Goal: Connect with others: Connect with others

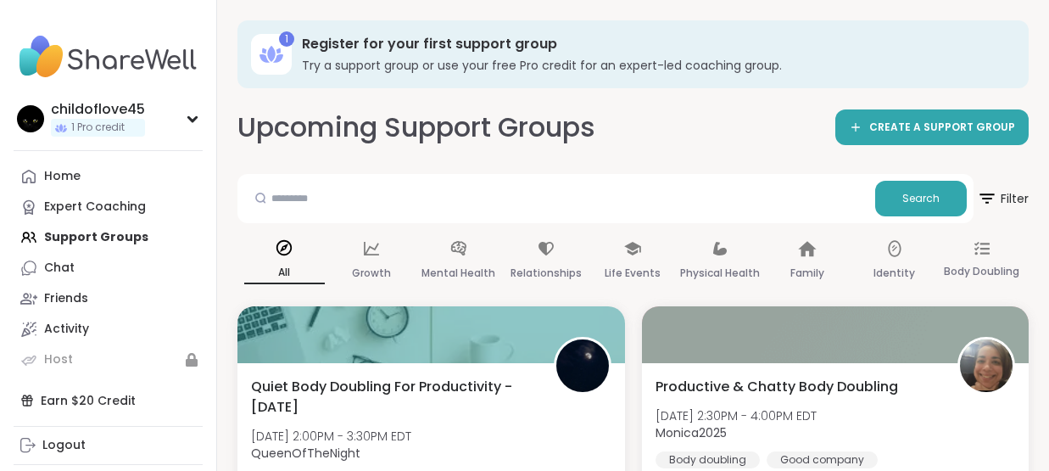
scroll to position [76, 0]
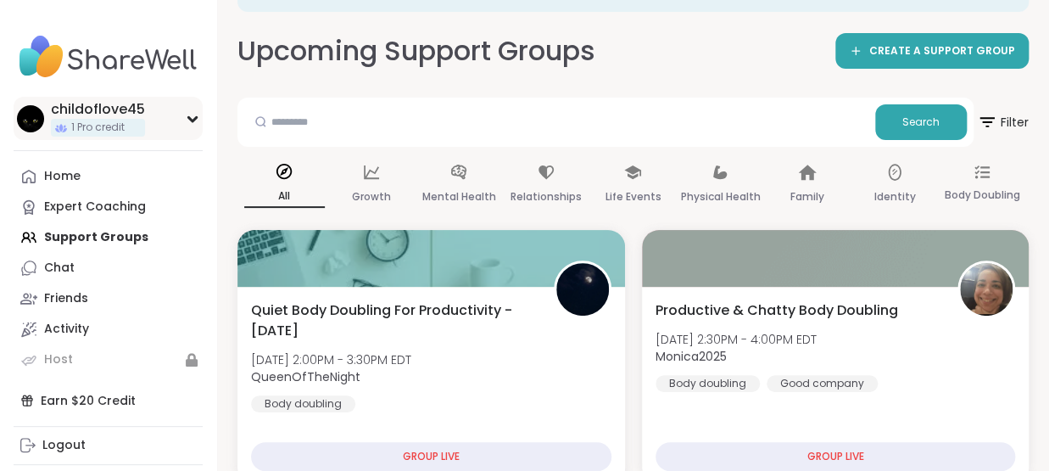
click at [199, 129] on div "childoflove45 1 Pro credit" at bounding box center [108, 118] width 189 height 43
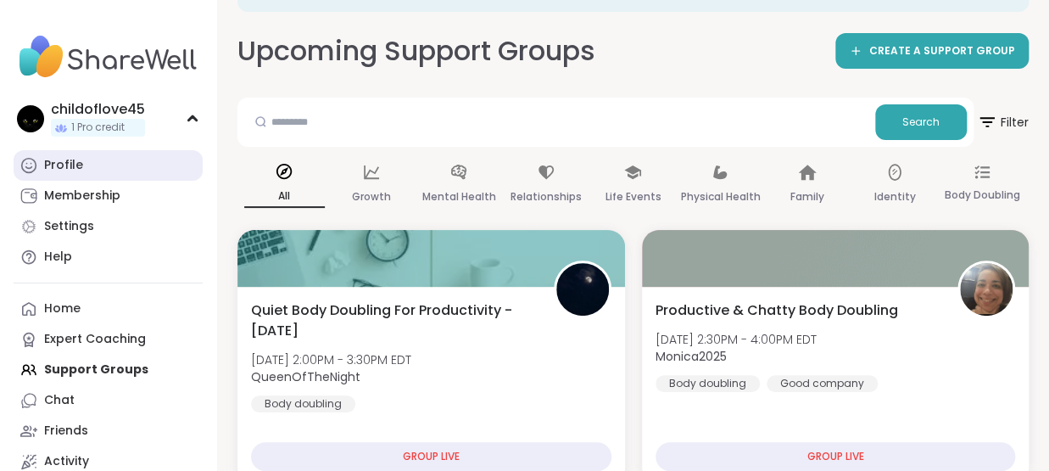
click at [159, 172] on link "Profile" at bounding box center [108, 165] width 189 height 31
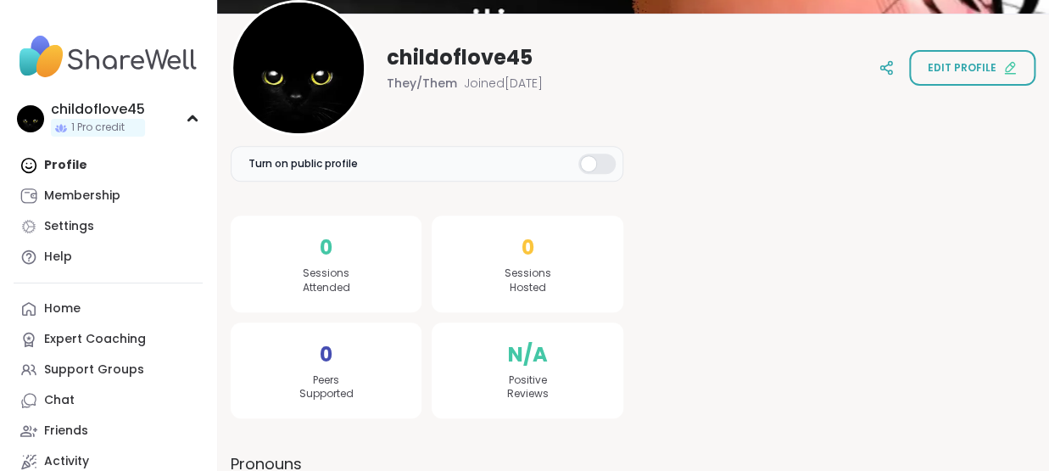
scroll to position [200, 0]
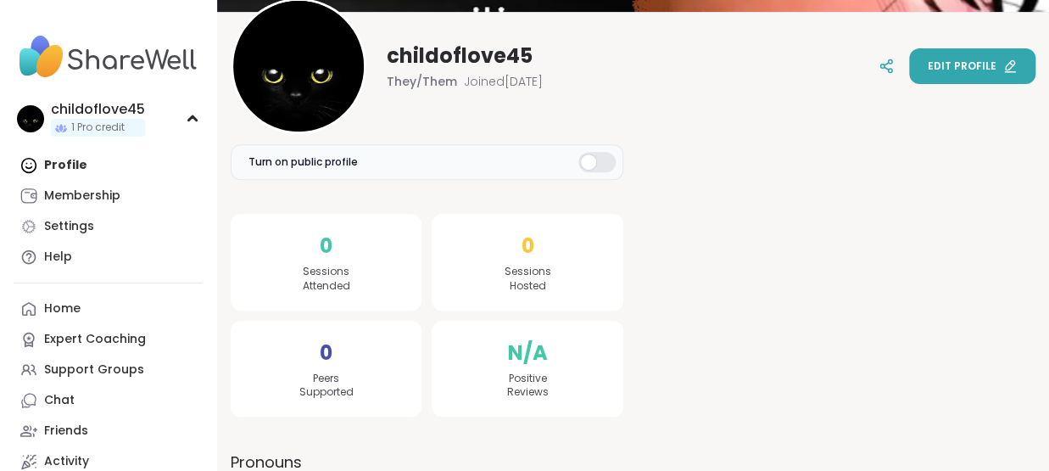
click at [928, 59] on span "Edit profile" at bounding box center [962, 66] width 69 height 15
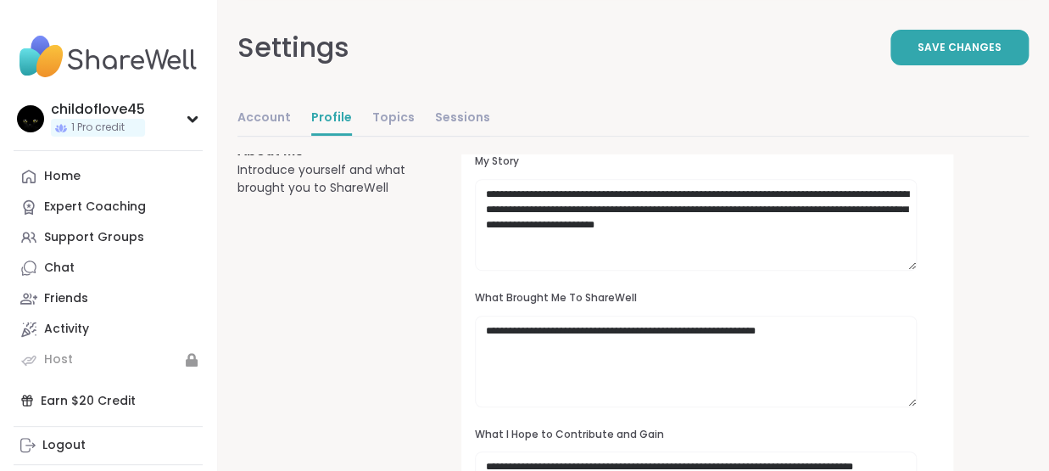
scroll to position [173, 0]
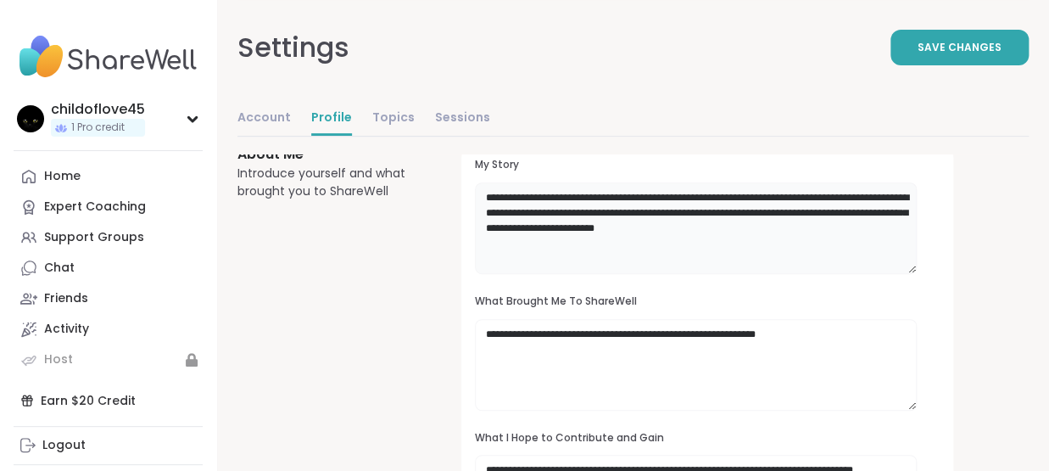
click at [677, 254] on textarea "**********" at bounding box center [696, 228] width 443 height 92
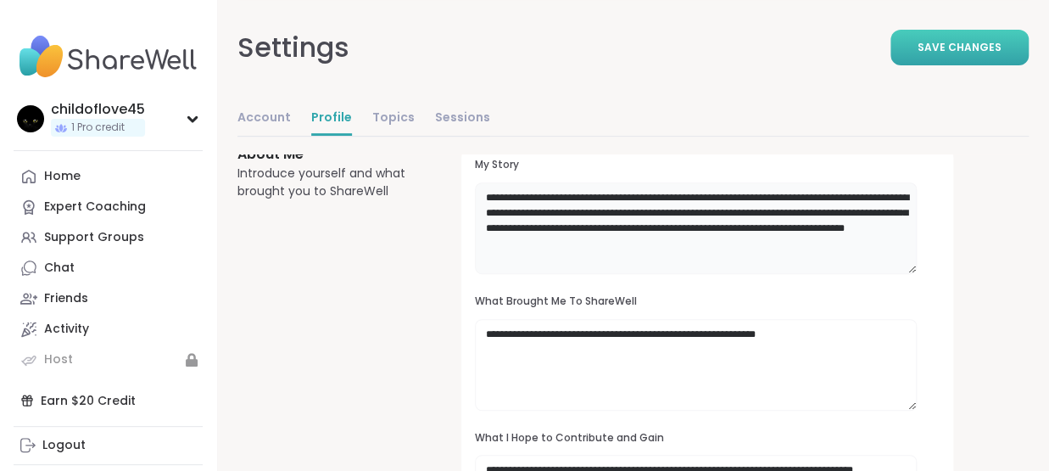
type textarea "**********"
click at [918, 55] on span "Save Changes" at bounding box center [960, 47] width 84 height 15
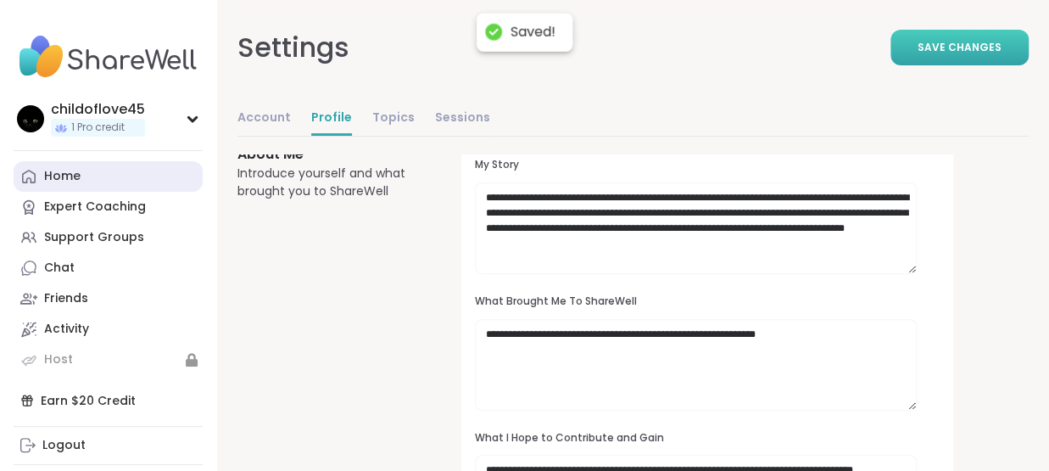
click at [81, 185] on div "Home" at bounding box center [62, 176] width 36 height 17
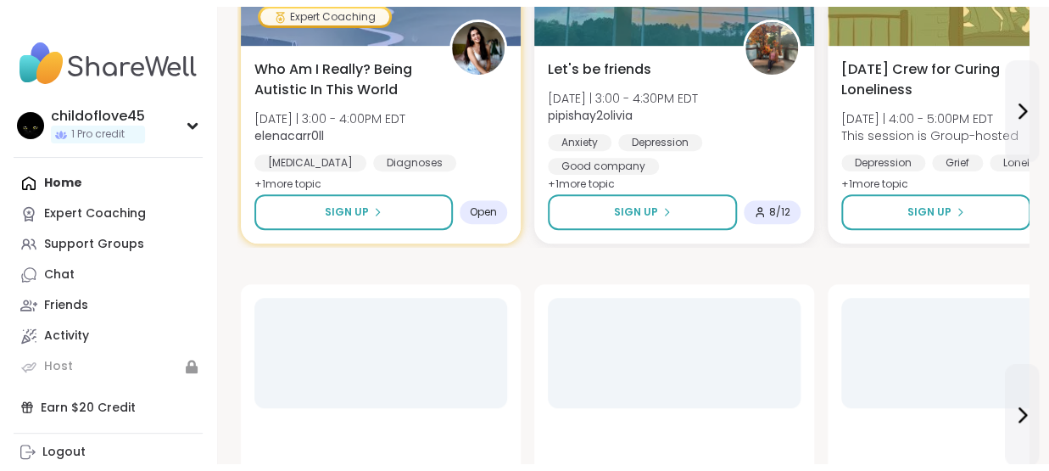
scroll to position [225, 0]
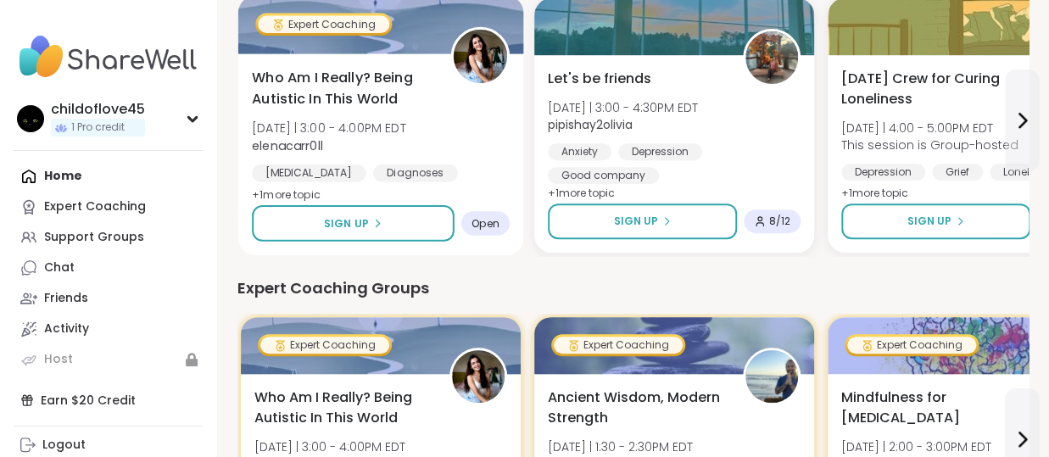
click at [321, 201] on span "+ 1 more topic" at bounding box center [286, 194] width 69 height 14
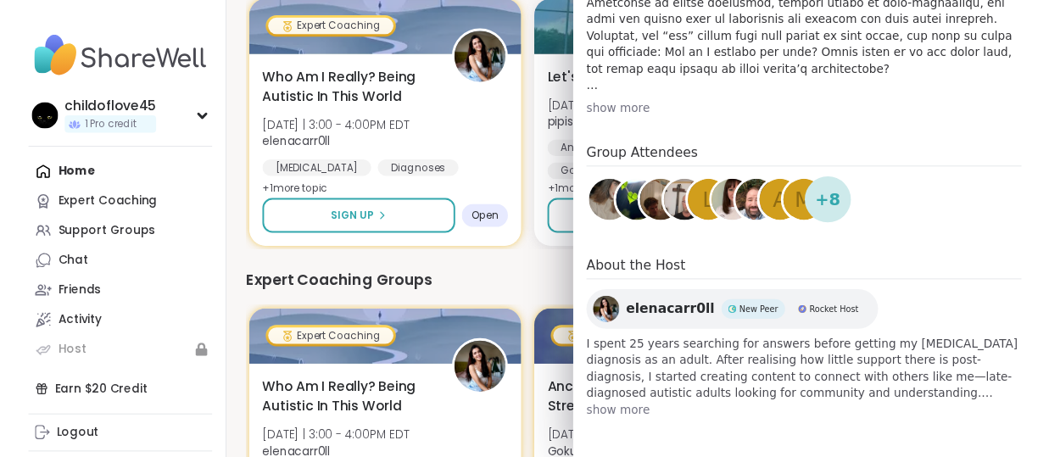
scroll to position [666, 0]
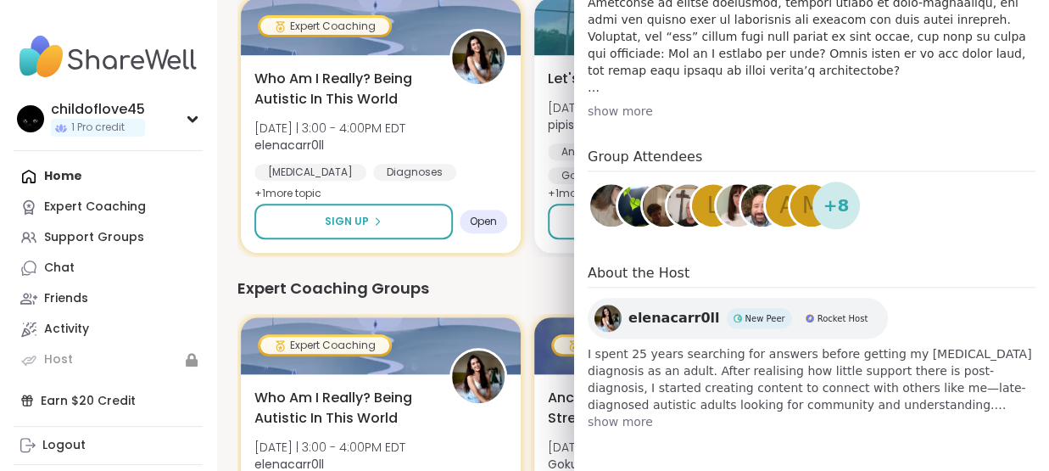
click at [676, 227] on img at bounding box center [689, 205] width 42 height 42
click at [632, 227] on img at bounding box center [639, 205] width 42 height 42
click at [607, 227] on img at bounding box center [611, 205] width 42 height 42
click at [653, 227] on img at bounding box center [664, 205] width 42 height 42
click at [732, 227] on img at bounding box center [738, 205] width 42 height 42
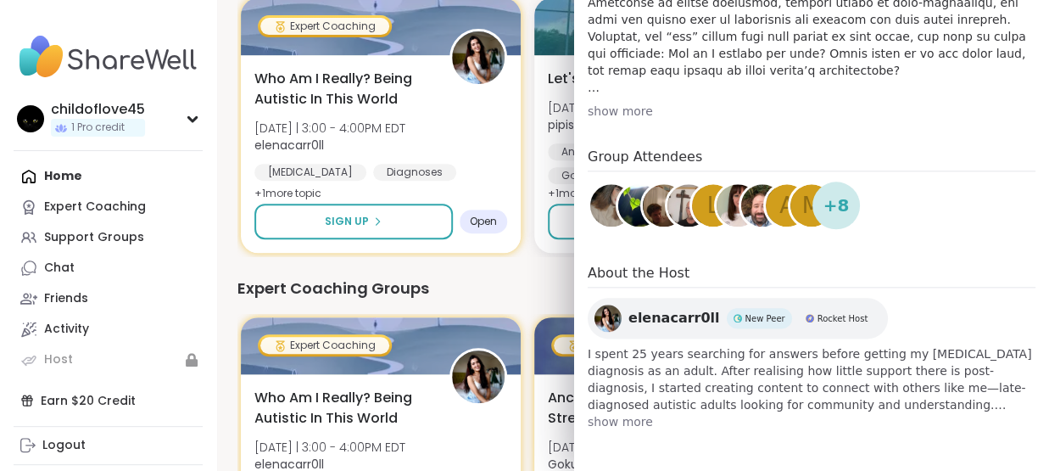
click at [809, 222] on span "m" at bounding box center [812, 205] width 19 height 33
click at [847, 218] on span "+ 8" at bounding box center [837, 205] width 26 height 25
click at [557, 256] on div "Expert Coaching Who Am I Really? Being Autistic In This World Fri 10/10 | 3:00 …" at bounding box center [634, 125] width 792 height 261
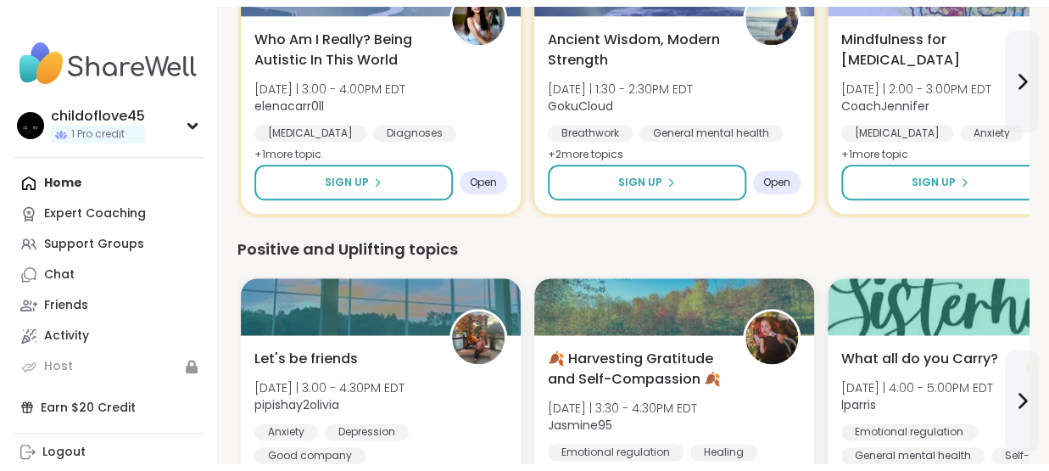
scroll to position [593, 0]
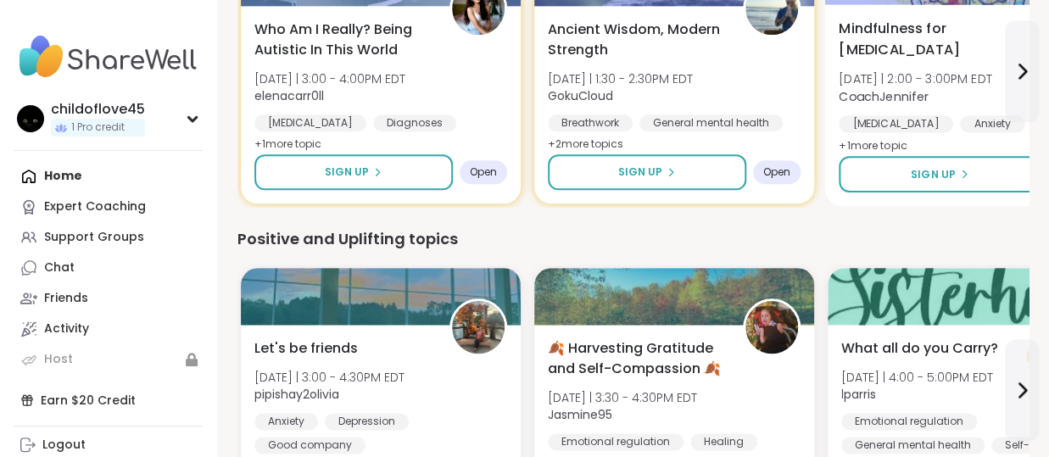
click at [908, 152] on span "+ 1 more topic" at bounding box center [873, 145] width 69 height 14
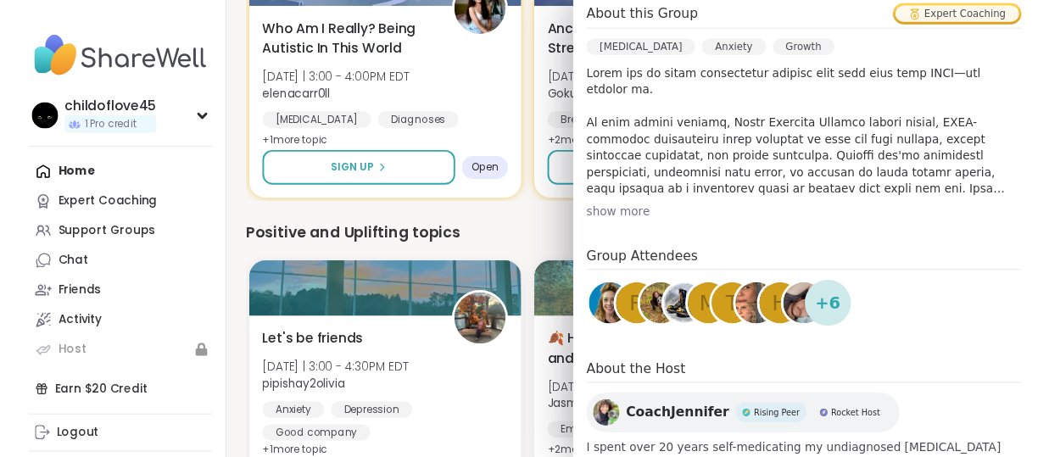
scroll to position [514, 0]
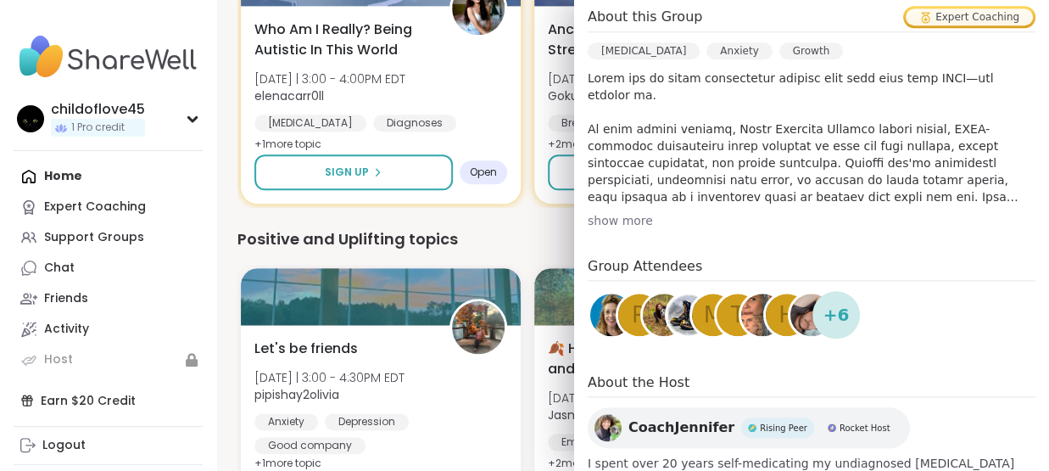
click at [750, 336] on img at bounding box center [762, 315] width 42 height 42
click at [657, 336] on img at bounding box center [664, 315] width 42 height 42
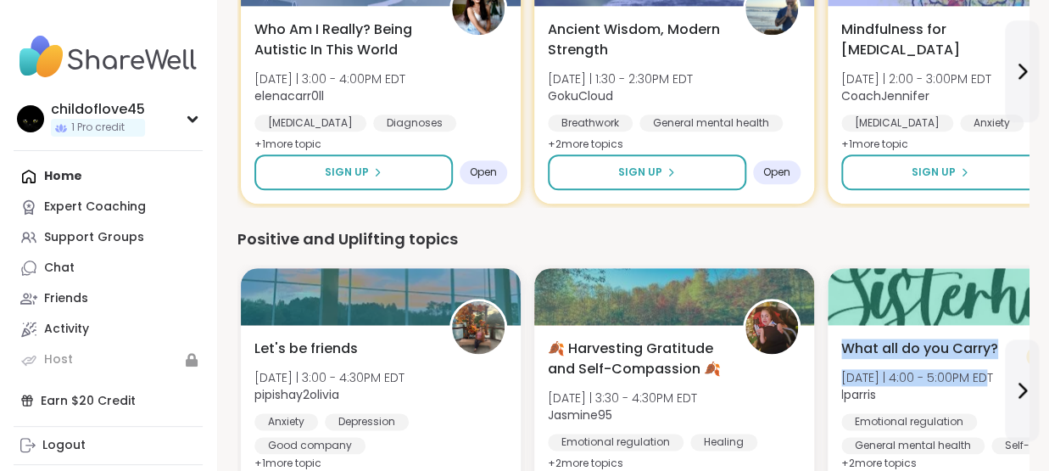
drag, startPoint x: 1061, startPoint y: 344, endPoint x: 656, endPoint y: 292, distance: 408.8
click at [1049, 413] on html "childoflove45 1 Pro credit childoflove45 1 Pro credit Profile Membership Settin…" at bounding box center [524, 322] width 1049 height 1830
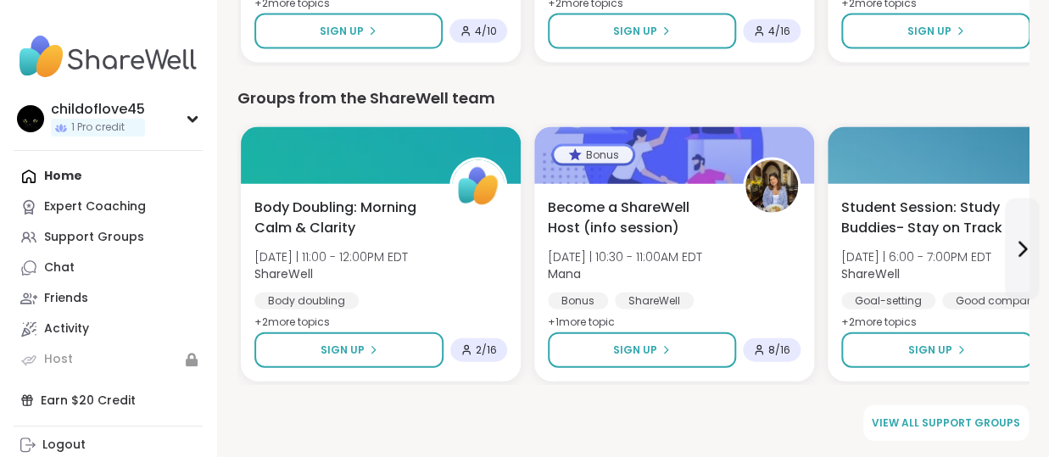
scroll to position [1457, 0]
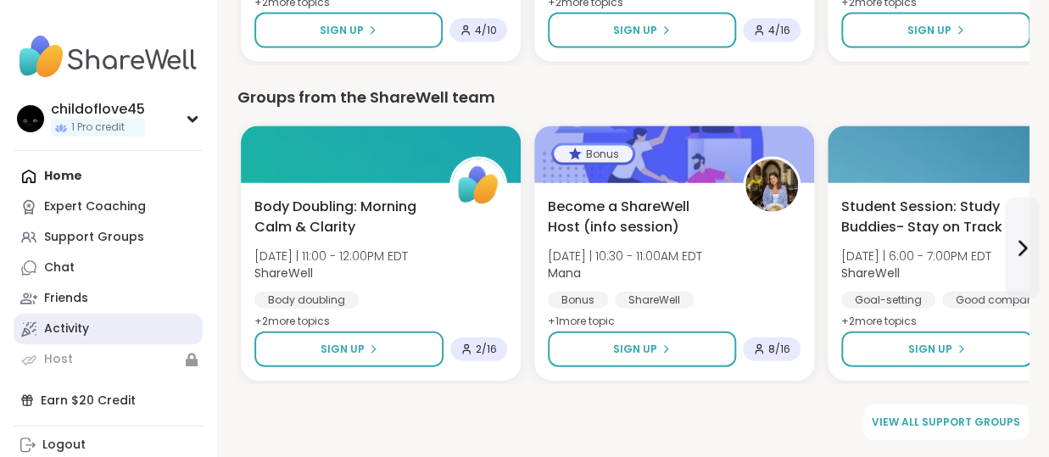
click at [89, 338] on div "Activity" at bounding box center [66, 329] width 45 height 17
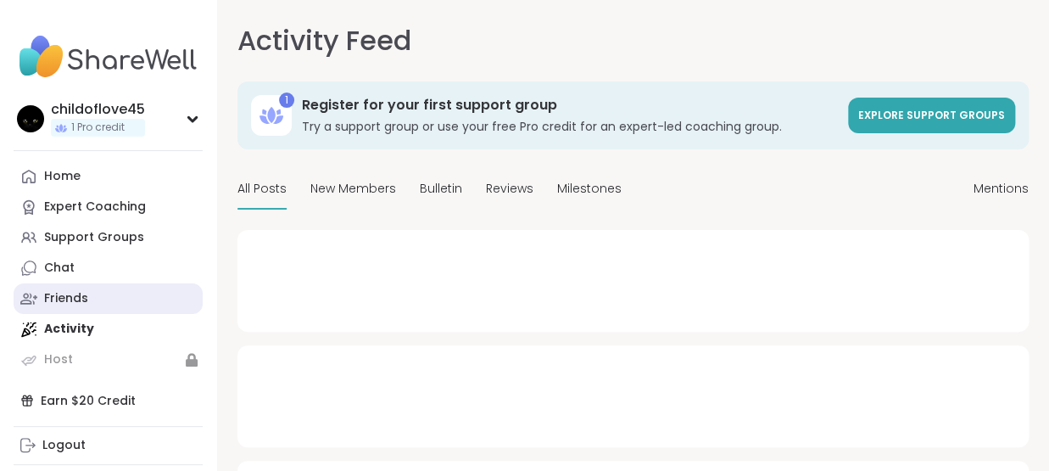
click at [109, 314] on link "Friends" at bounding box center [108, 298] width 189 height 31
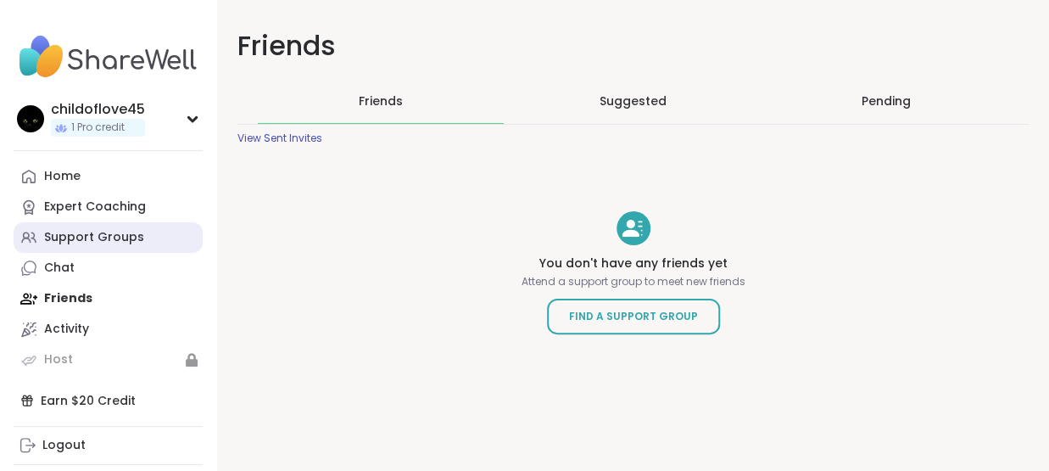
click at [142, 246] on div "Support Groups" at bounding box center [94, 237] width 100 height 17
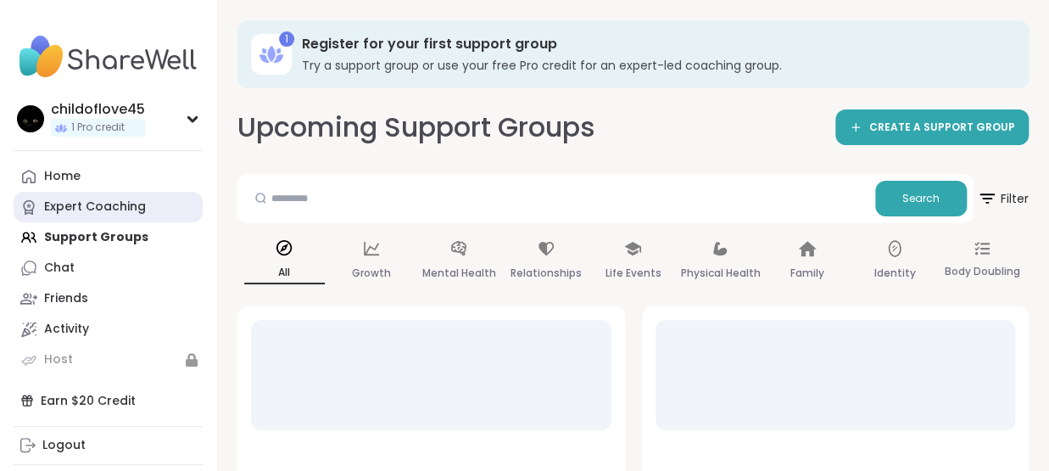
click at [127, 215] on div "Expert Coaching" at bounding box center [95, 207] width 102 height 17
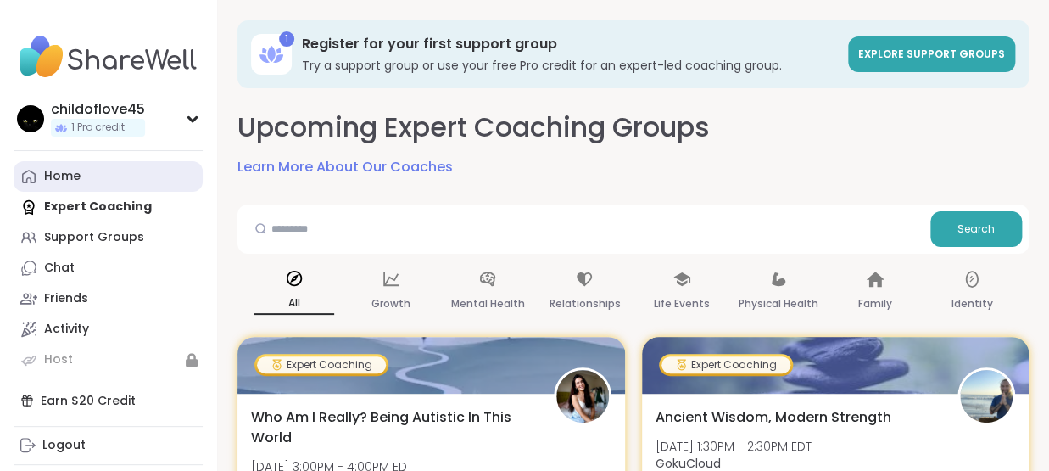
click at [121, 192] on link "Home" at bounding box center [108, 176] width 189 height 31
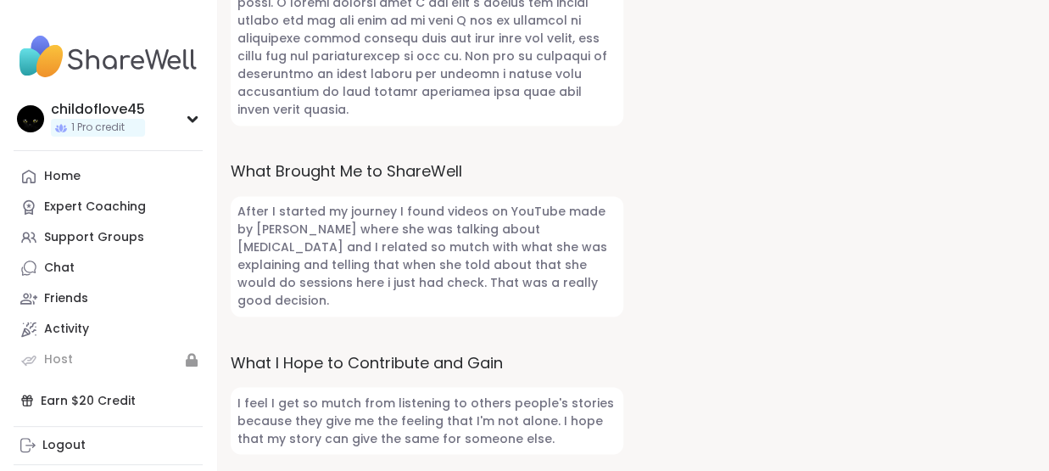
scroll to position [1549, 0]
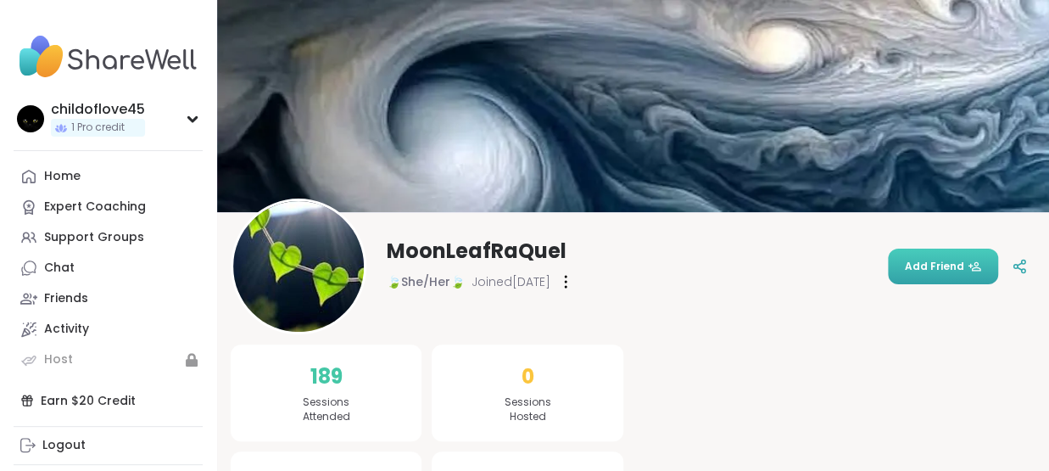
click at [892, 249] on button "Add Friend" at bounding box center [943, 267] width 110 height 36
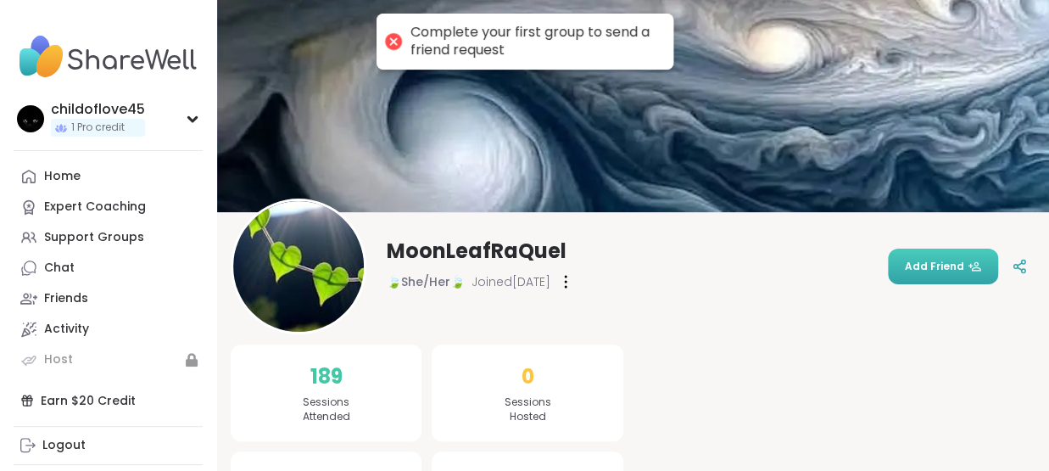
click at [905, 263] on span "Add Friend" at bounding box center [943, 266] width 76 height 15
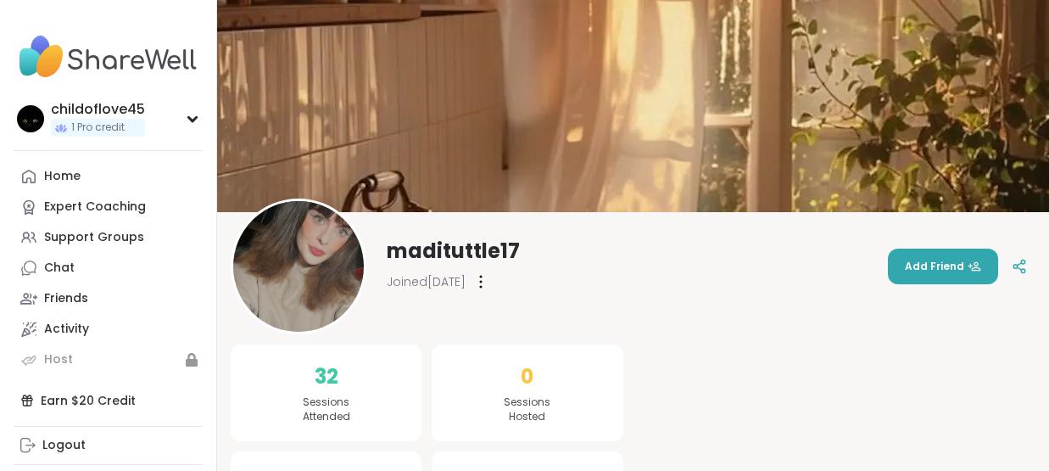
scroll to position [317, 0]
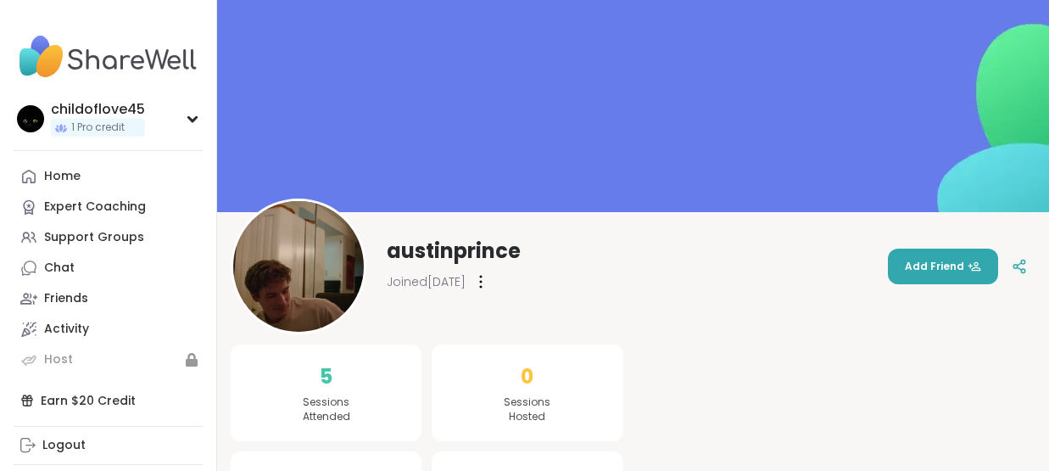
scroll to position [401, 0]
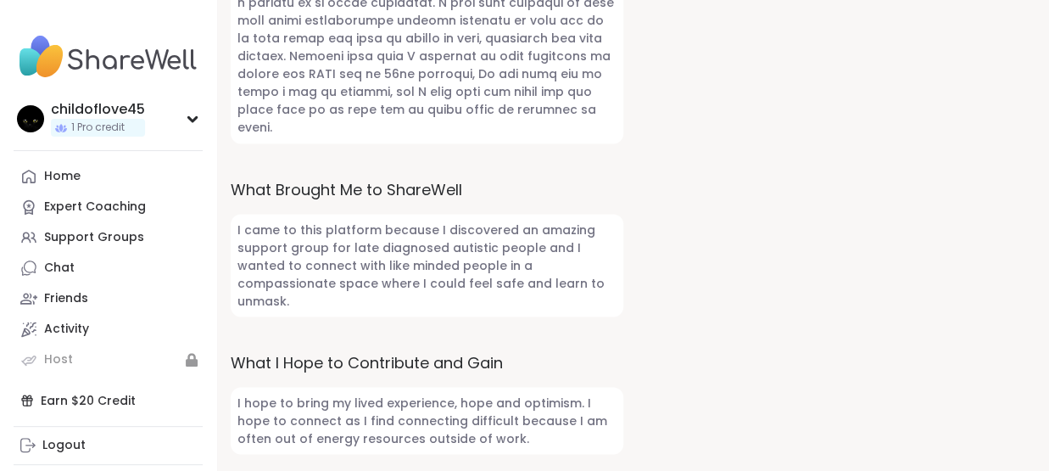
scroll to position [1745, 0]
